Goal: Information Seeking & Learning: Learn about a topic

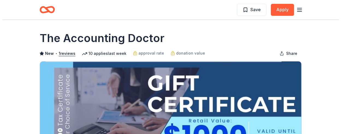
scroll to position [55, 0]
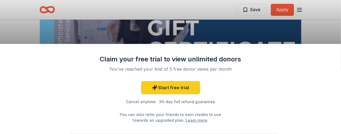
click at [182, 11] on div "Claim your free trial to view unlimited donors You've reached your limit of 5 f…" at bounding box center [170, 67] width 341 height 134
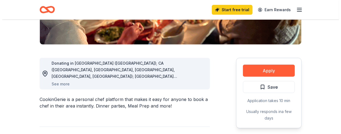
scroll to position [122, 0]
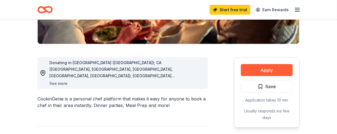
click at [57, 82] on button "See more" at bounding box center [58, 83] width 18 height 7
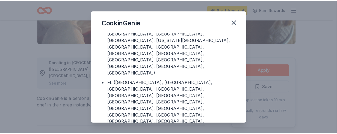
scroll to position [0, 0]
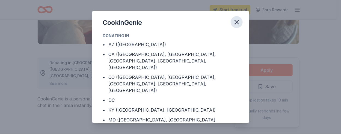
click at [236, 19] on icon "button" at bounding box center [237, 22] width 8 height 8
